Goal: Information Seeking & Learning: Learn about a topic

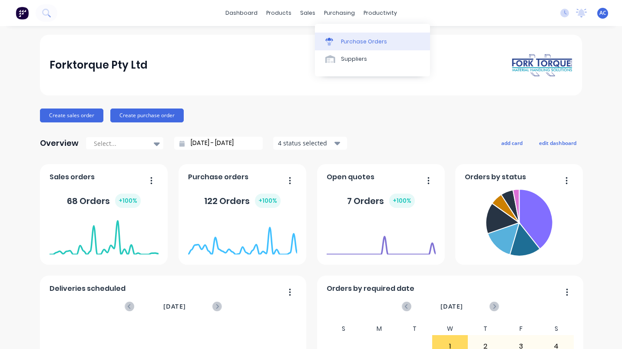
click at [356, 39] on div "Purchase Orders" at bounding box center [364, 42] width 46 height 8
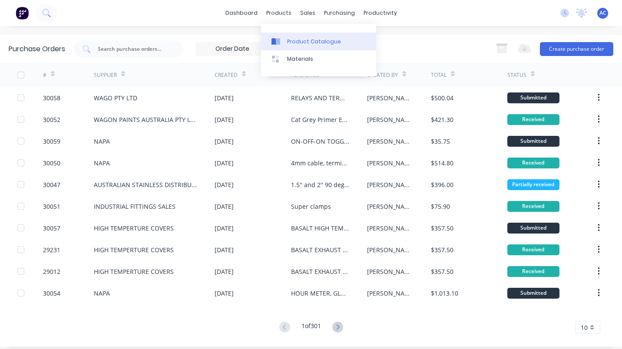
click at [300, 41] on div "Product Catalogue" at bounding box center [314, 42] width 54 height 8
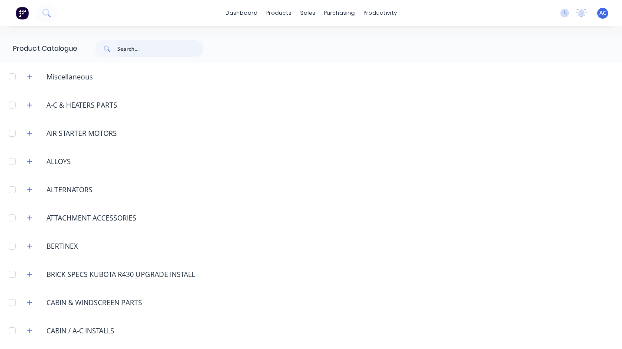
click at [134, 49] on input "text" at bounding box center [160, 48] width 86 height 17
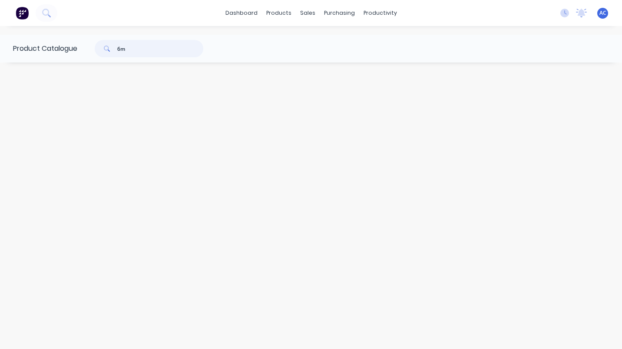
type input "6"
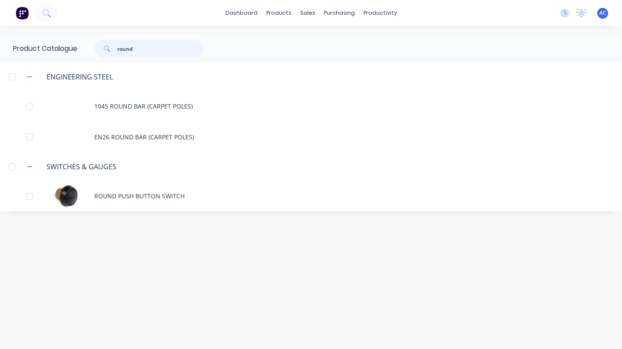
click at [12, 73] on div at bounding box center [11, 76] width 17 height 17
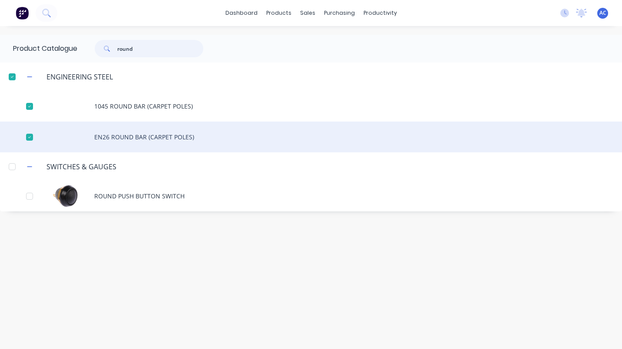
type input "round"
click at [269, 126] on div "EN26 ROUND BAR (CARPET POLES)" at bounding box center [311, 137] width 622 height 31
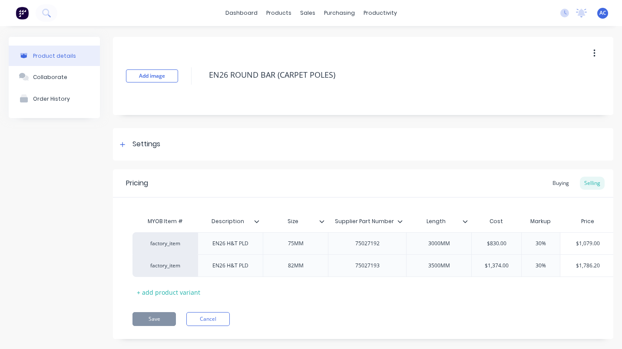
type textarea "x"
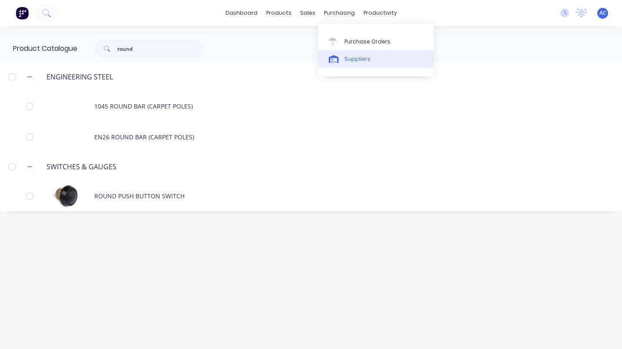
drag, startPoint x: 358, startPoint y: 58, endPoint x: 363, endPoint y: 60, distance: 5.6
click at [358, 58] on div "Suppliers" at bounding box center [358, 59] width 26 height 8
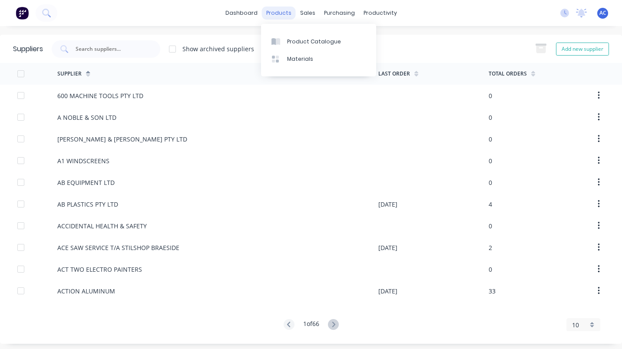
click at [272, 13] on div "products" at bounding box center [279, 13] width 34 height 13
click at [312, 41] on div "Product Catalogue" at bounding box center [314, 42] width 54 height 8
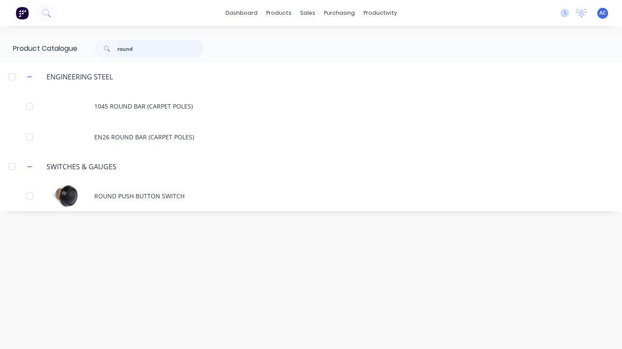
click at [151, 50] on input "round" at bounding box center [160, 48] width 86 height 17
type input "r"
type input "steel"
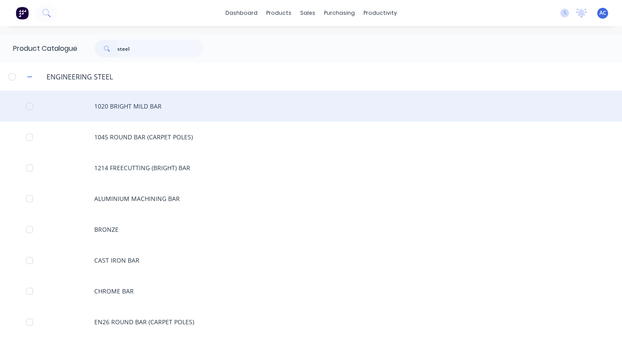
click at [122, 103] on div "1020 BRIGHT MILD BAR" at bounding box center [311, 106] width 622 height 31
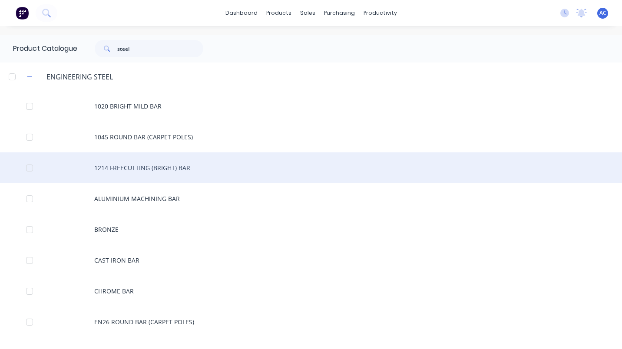
click at [139, 169] on div "1214 FREECUTTING (BRIGHT) BAR" at bounding box center [311, 168] width 622 height 31
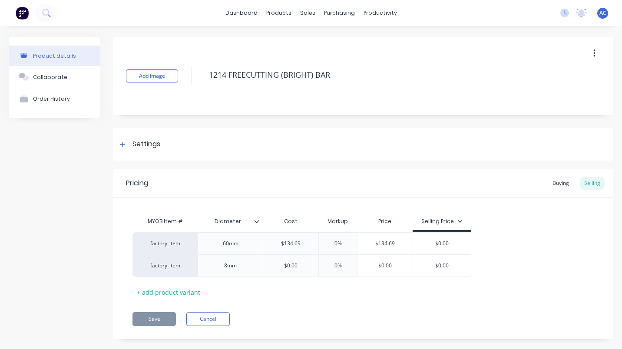
click at [257, 221] on icon at bounding box center [256, 221] width 5 height 5
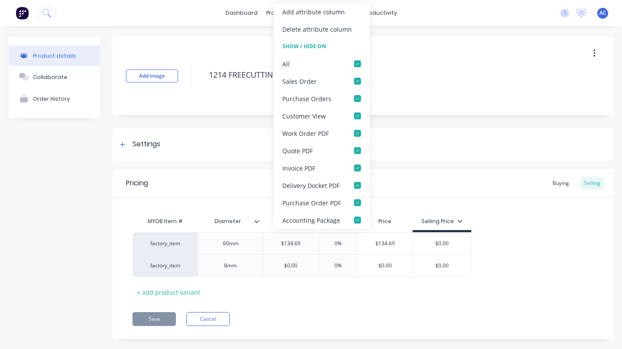
type textarea "x"
click at [427, 56] on div "Add image 1214 FREECUTTING (BRIGHT) BAR" at bounding box center [363, 76] width 501 height 78
